Goal: Check status: Check status

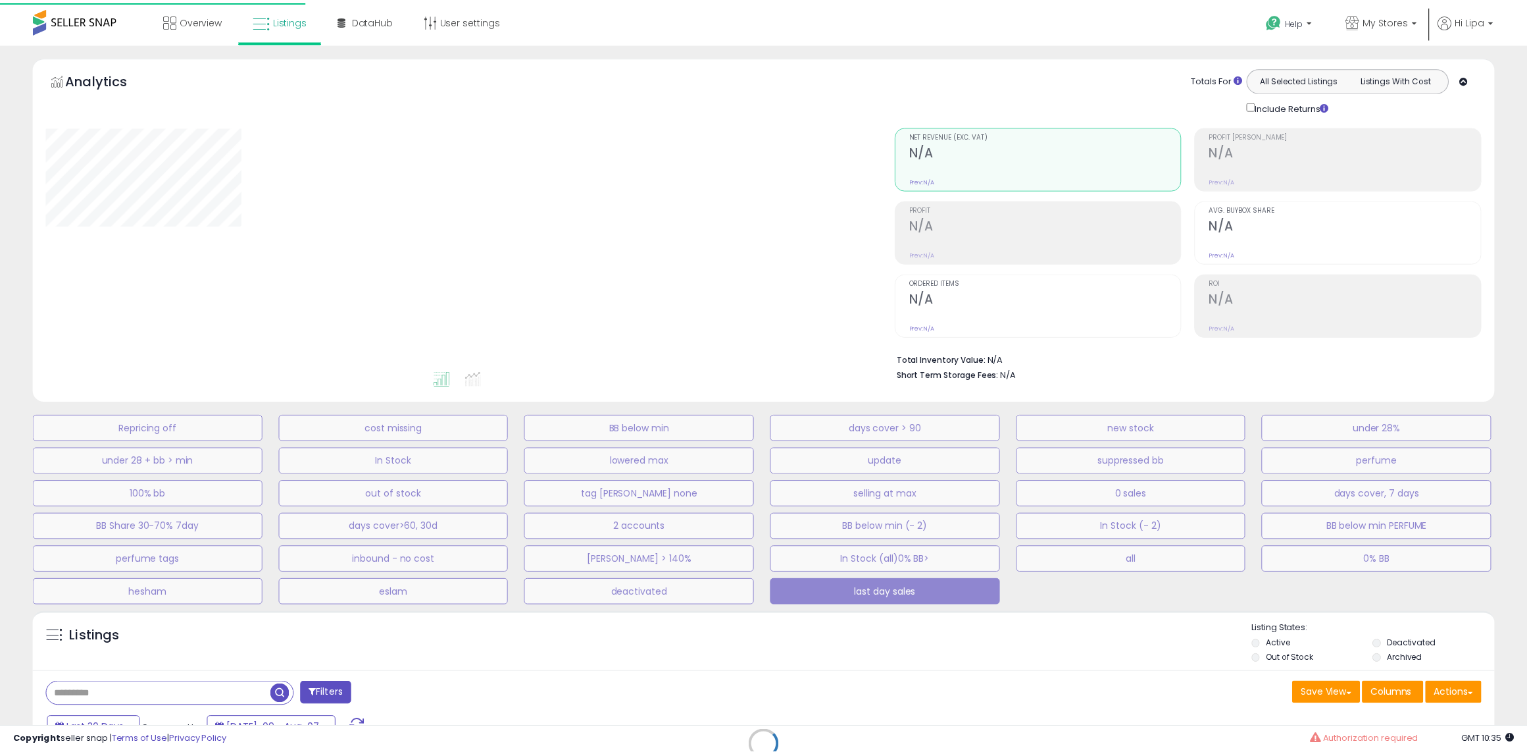
scroll to position [198, 0]
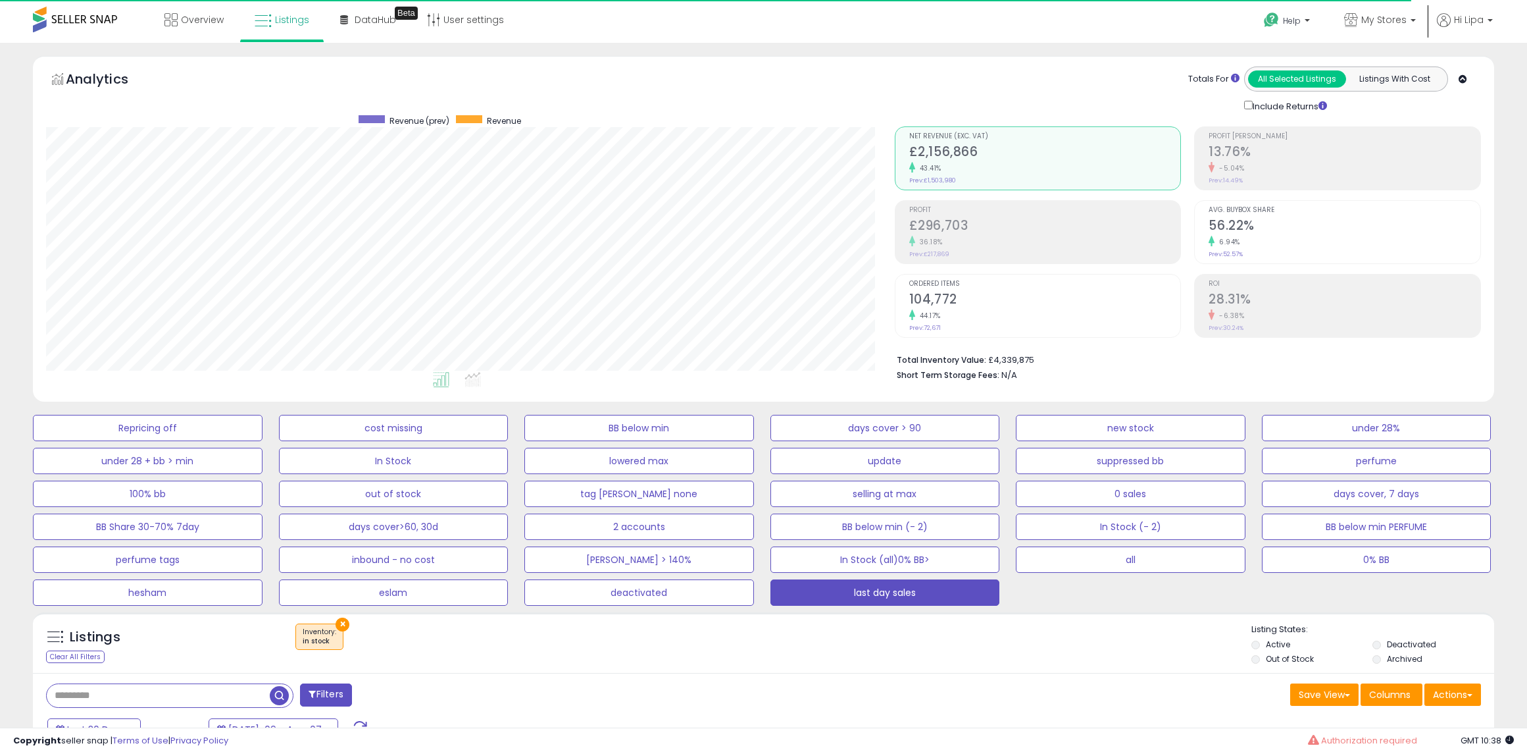
select select "**"
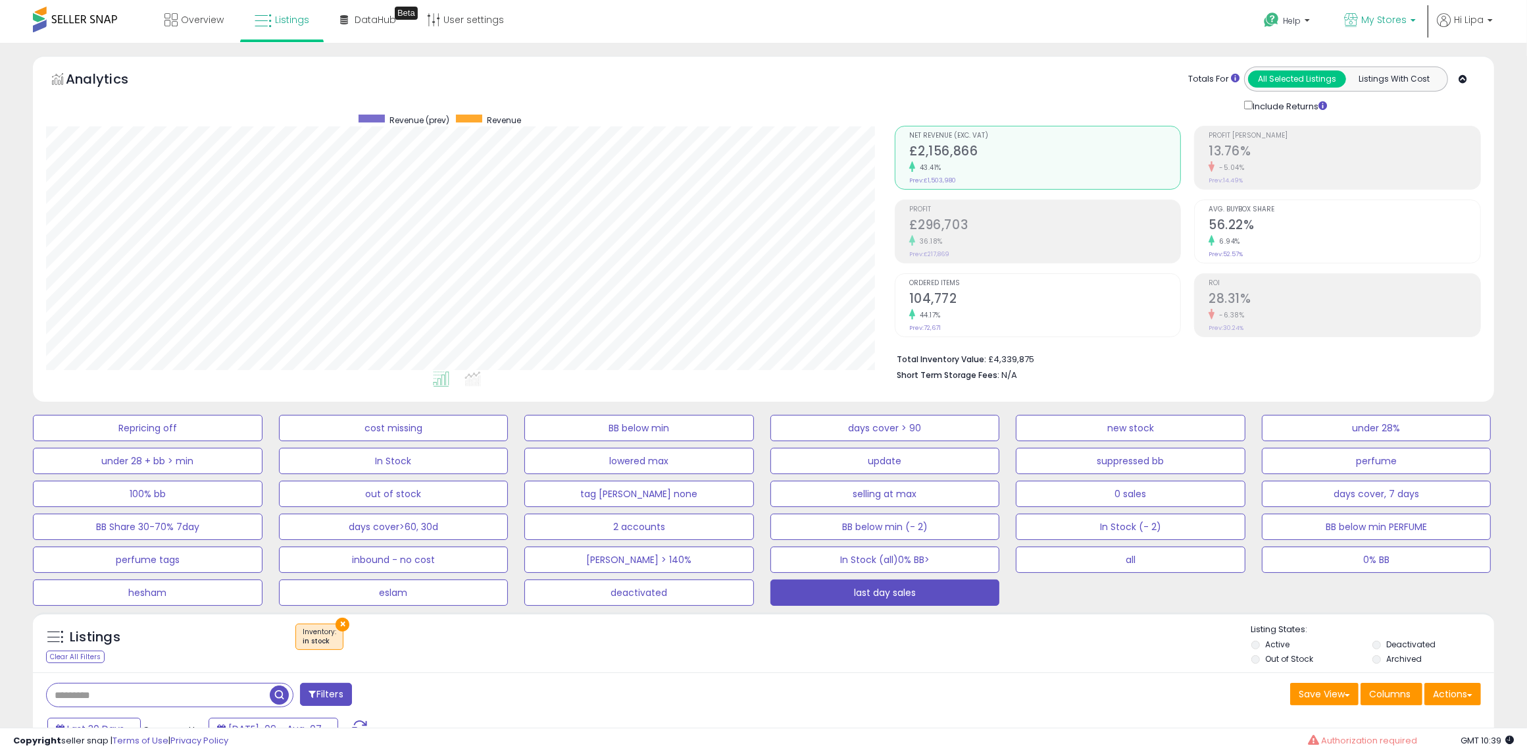
click at [1410, 22] on p "My Stores" at bounding box center [1381, 21] width 72 height 16
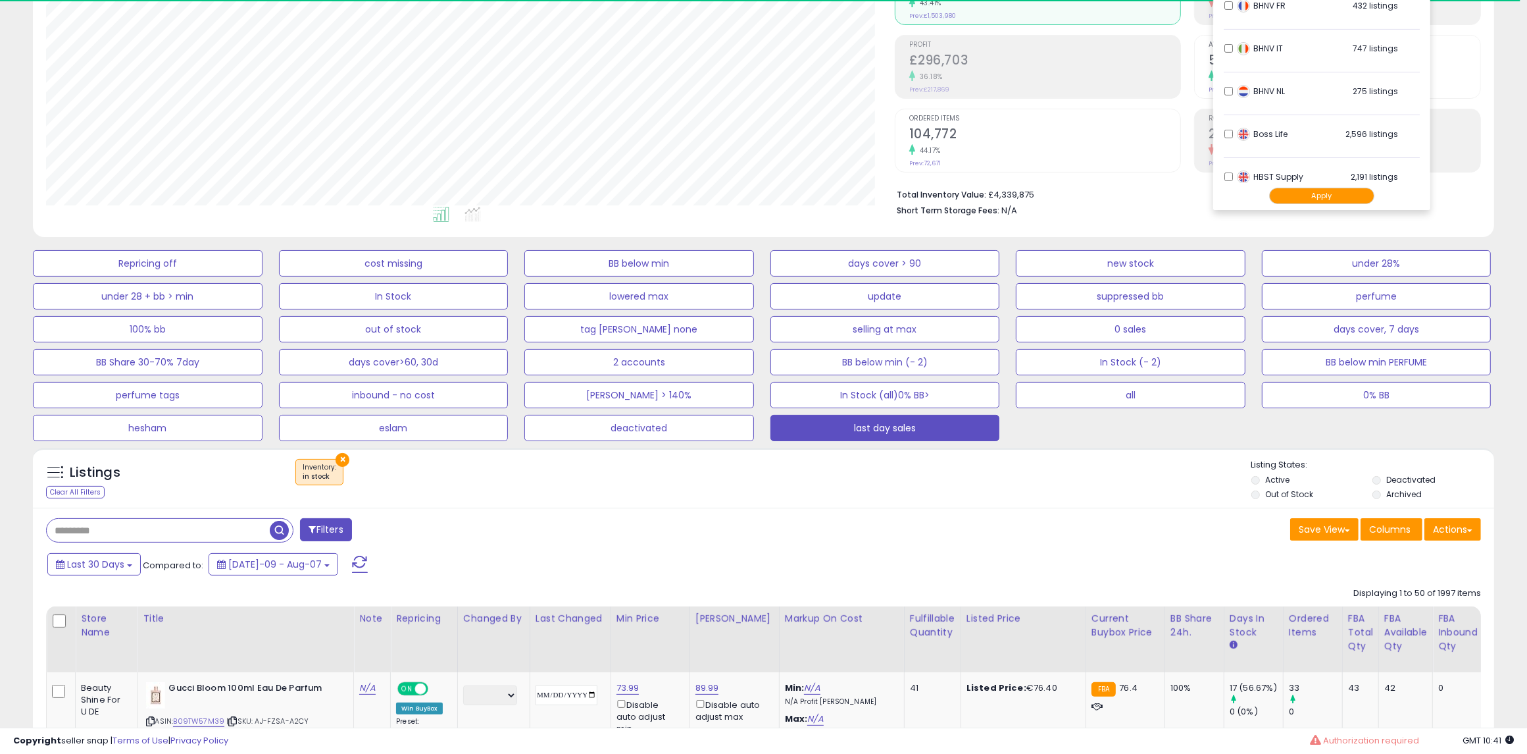
scroll to position [492, 0]
drag, startPoint x: 1320, startPoint y: 197, endPoint x: 1121, endPoint y: 646, distance: 491.1
click at [1320, 198] on button "Apply" at bounding box center [1322, 196] width 105 height 16
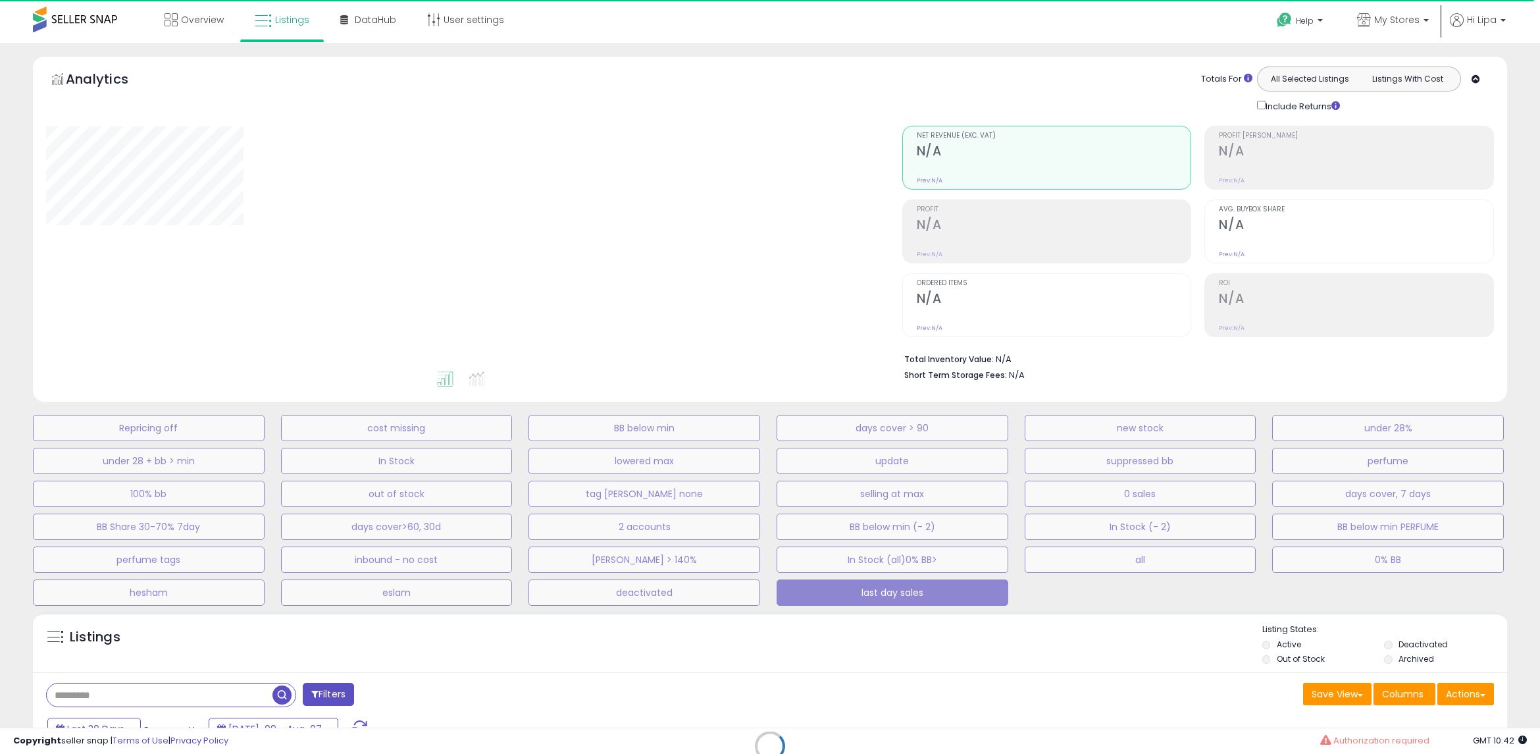
select select "**"
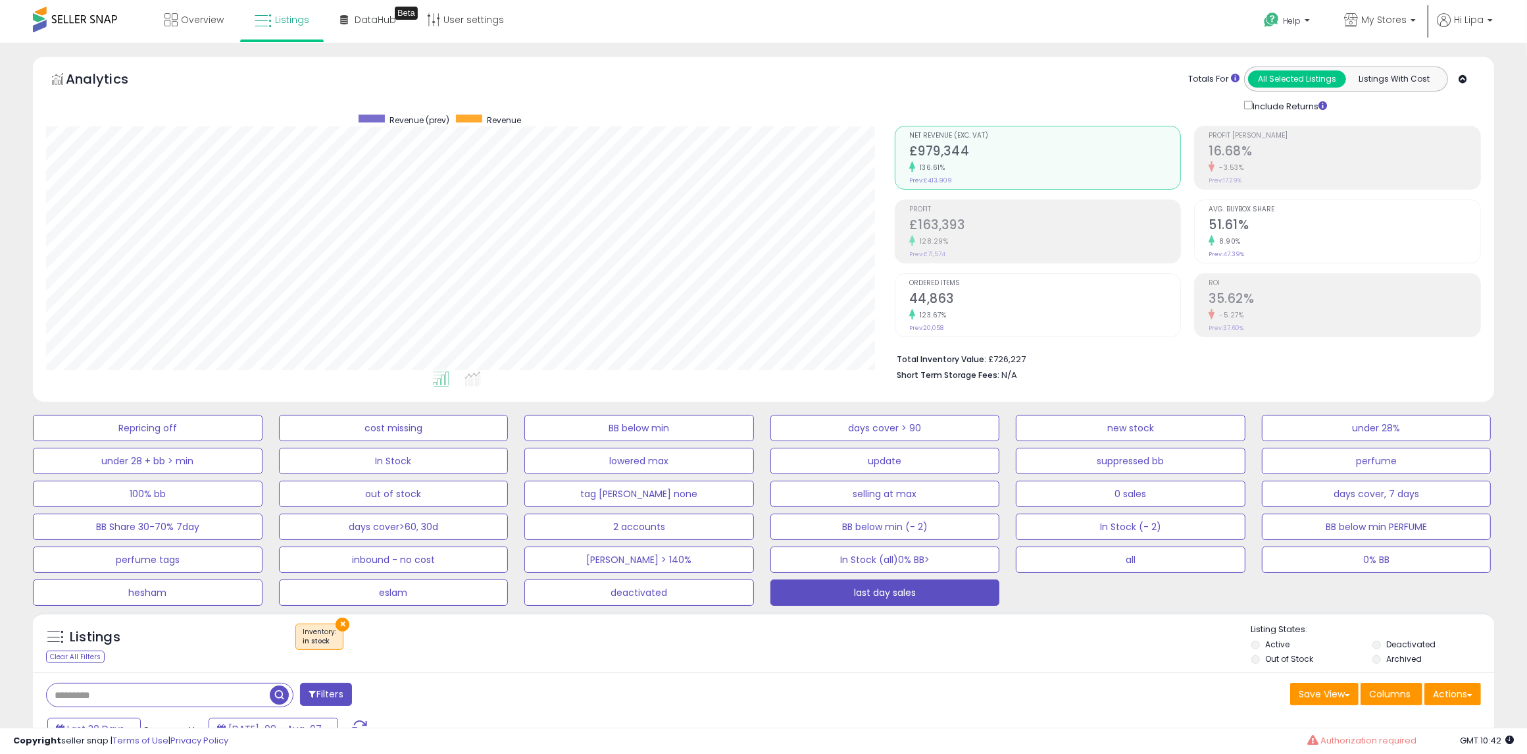
scroll to position [270, 849]
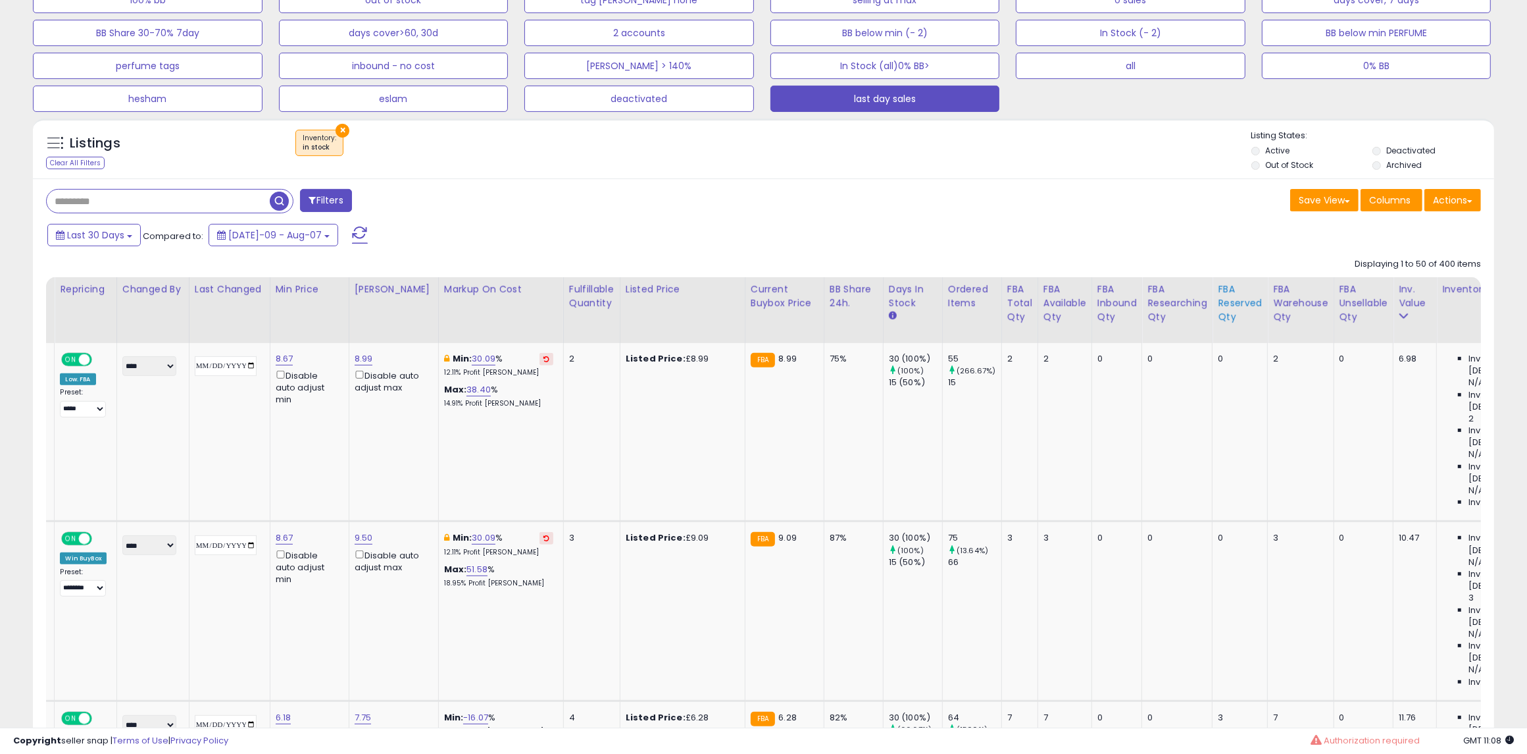
scroll to position [0, 0]
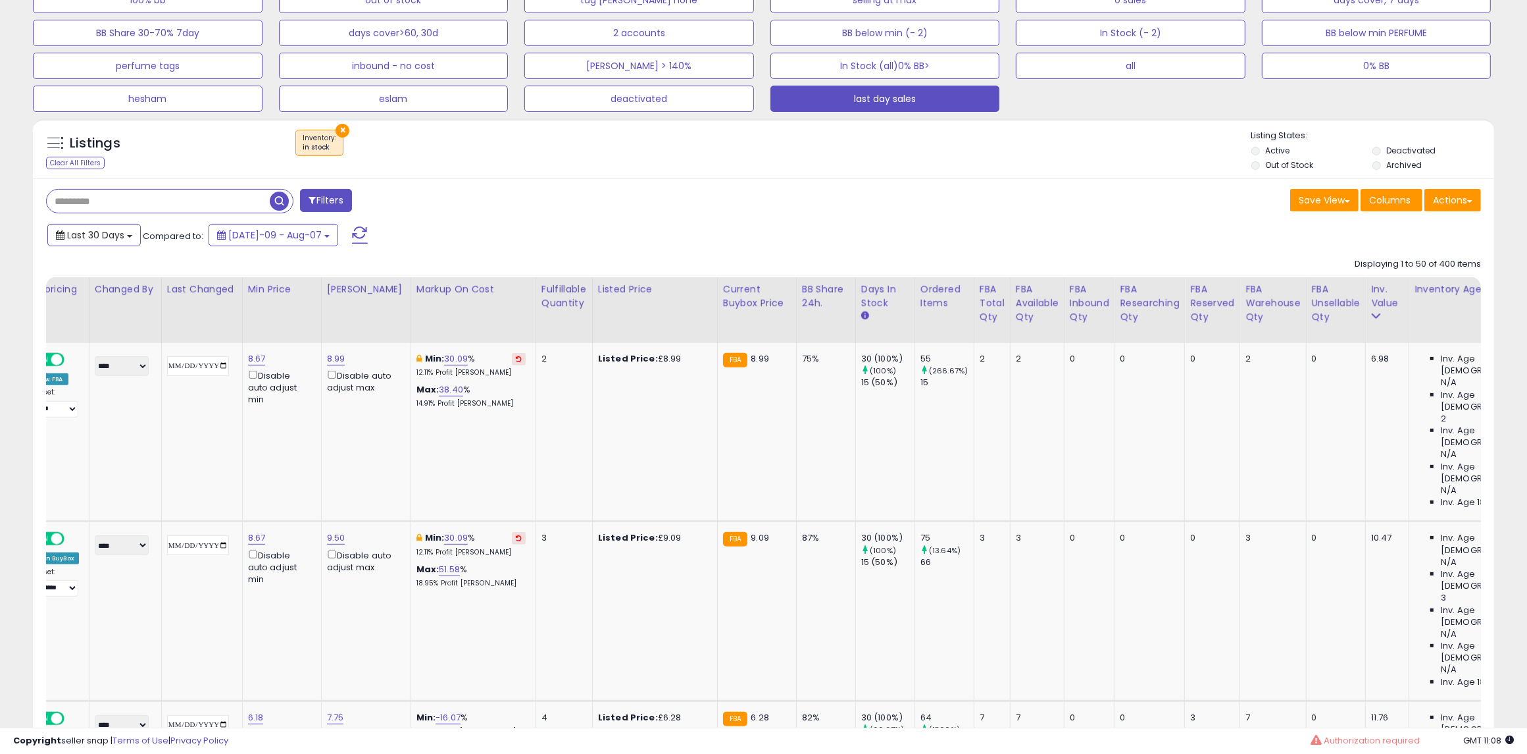
drag, startPoint x: 120, startPoint y: 228, endPoint x: 140, endPoint y: 271, distance: 46.8
click at [120, 228] on span "Last 30 Days" at bounding box center [95, 234] width 57 height 13
drag, startPoint x: 113, startPoint y: 313, endPoint x: 153, endPoint y: 329, distance: 42.5
click at [113, 314] on li "Custom Range" at bounding box center [105, 318] width 105 height 18
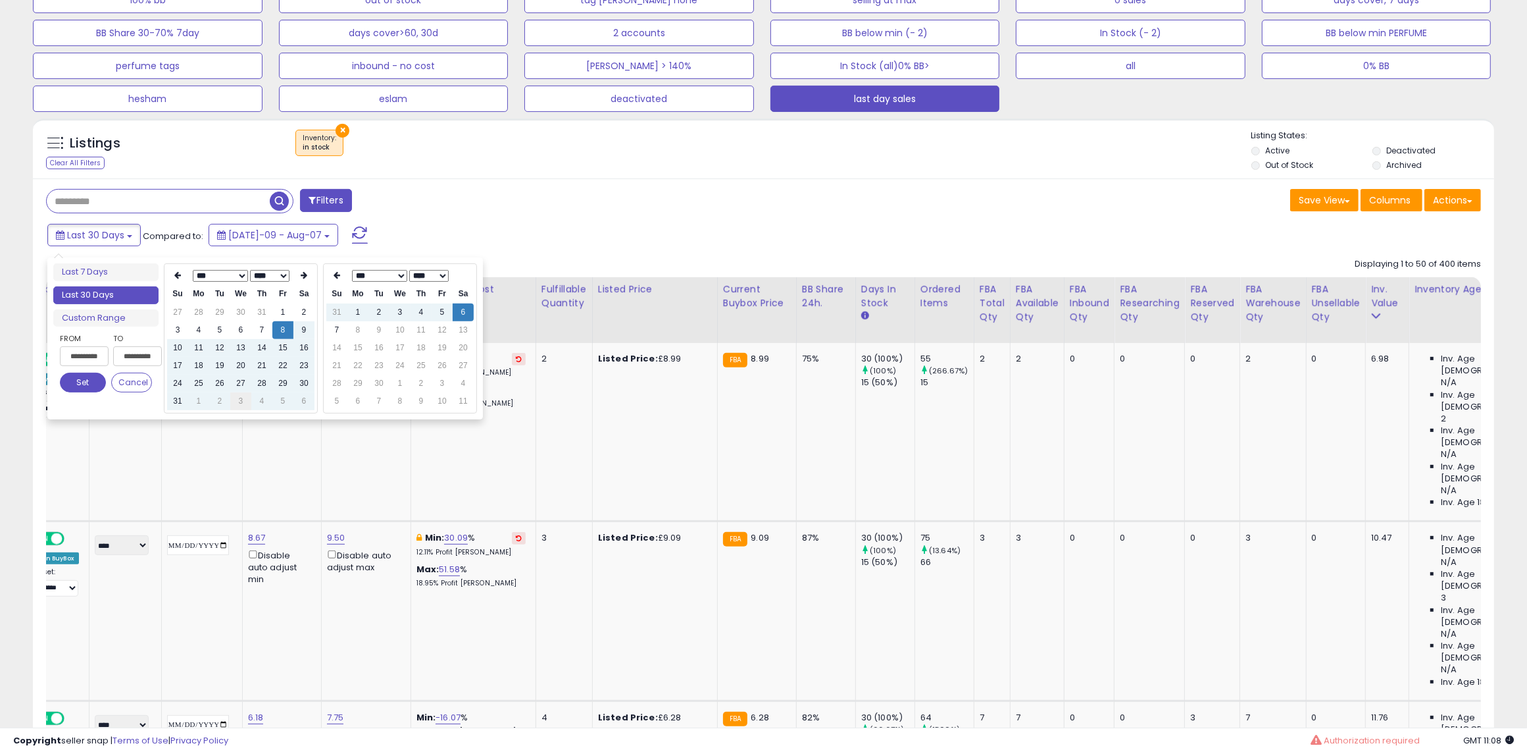
click at [234, 400] on td "3" at bounding box center [240, 401] width 21 height 18
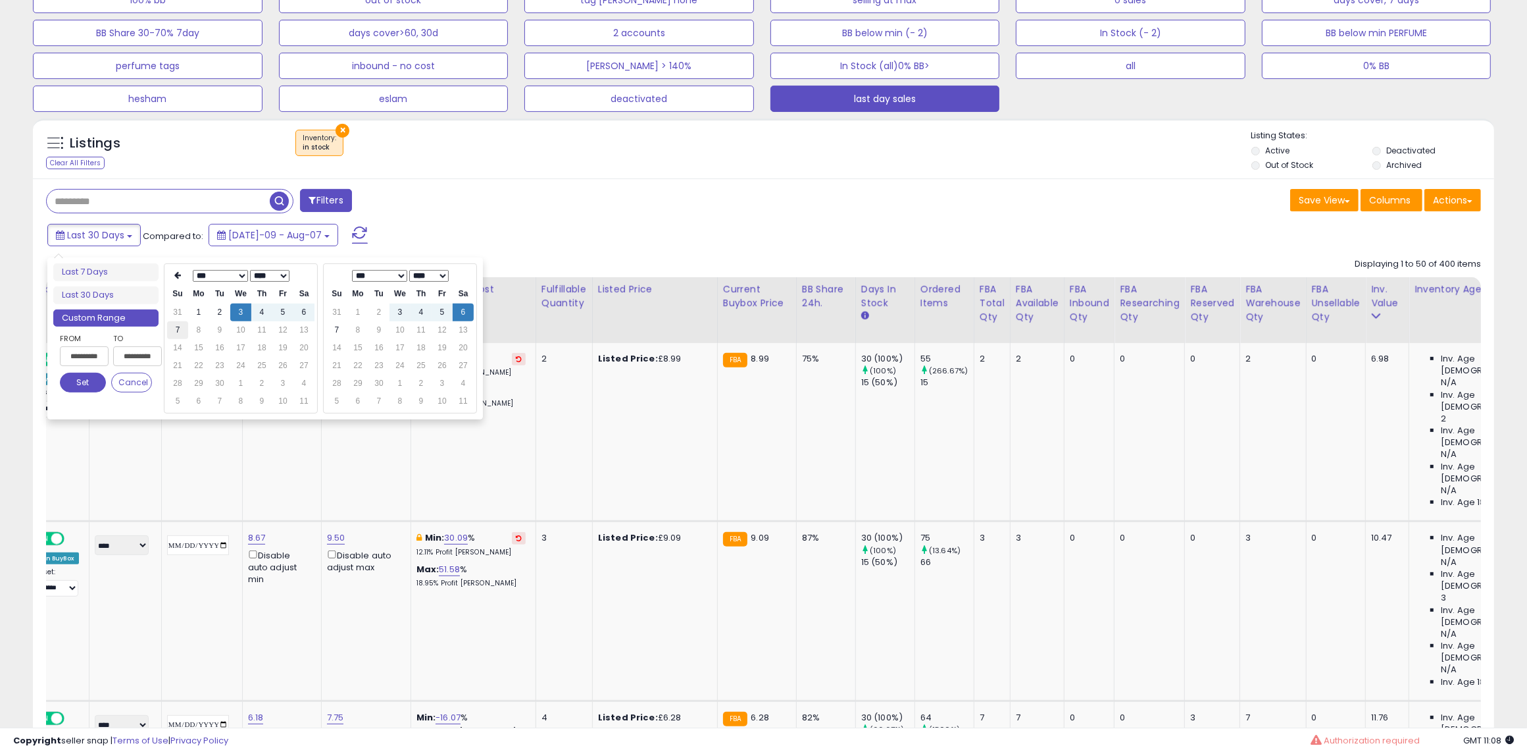
type input "**********"
click at [182, 331] on td "7" at bounding box center [177, 330] width 21 height 18
type input "**********"
drag, startPoint x: 93, startPoint y: 377, endPoint x: 170, endPoint y: 355, distance: 79.4
click at [93, 379] on button "Set" at bounding box center [83, 382] width 46 height 20
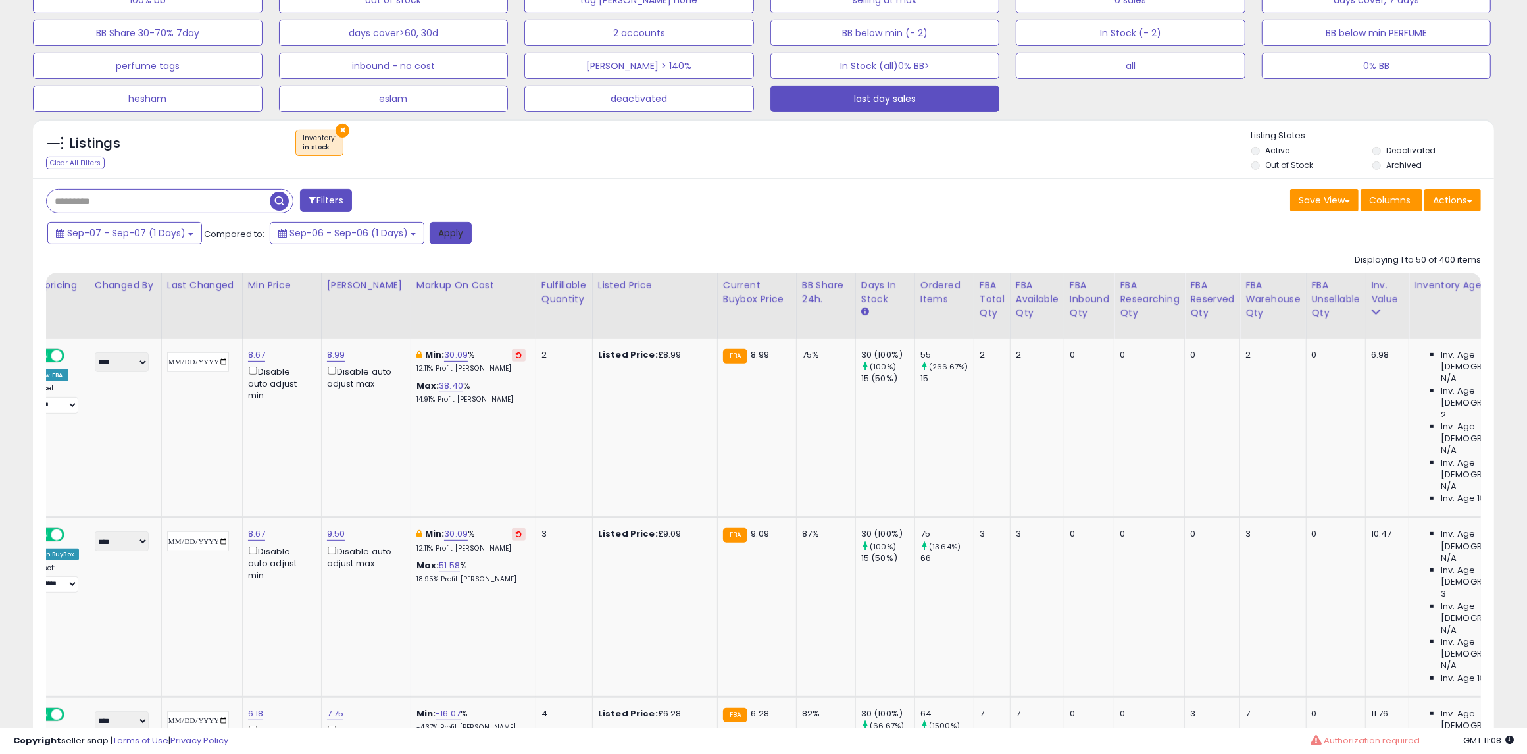
click at [435, 230] on button "Apply" at bounding box center [451, 233] width 42 height 22
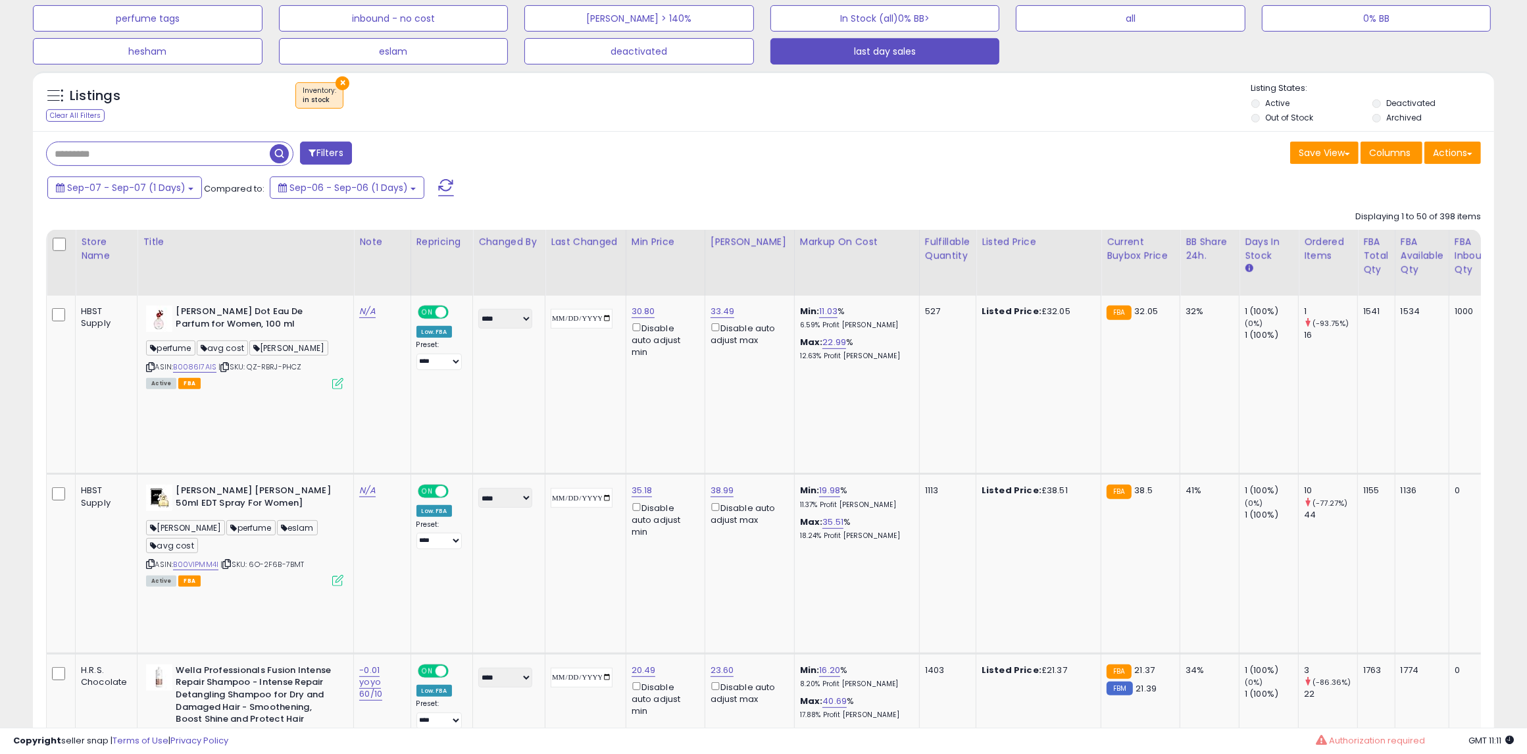
click at [584, 199] on div "Sep-07 - Sep-07 (1 Days) Compared to: Sep-06 - Sep-06 (1 Days)" at bounding box center [582, 189] width 1077 height 30
